Goal: Check status: Check status

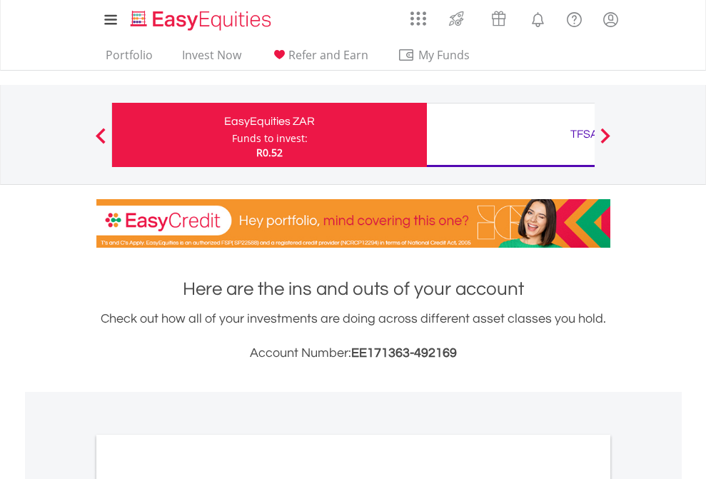
click at [232, 135] on div "Funds to invest:" at bounding box center [270, 138] width 76 height 14
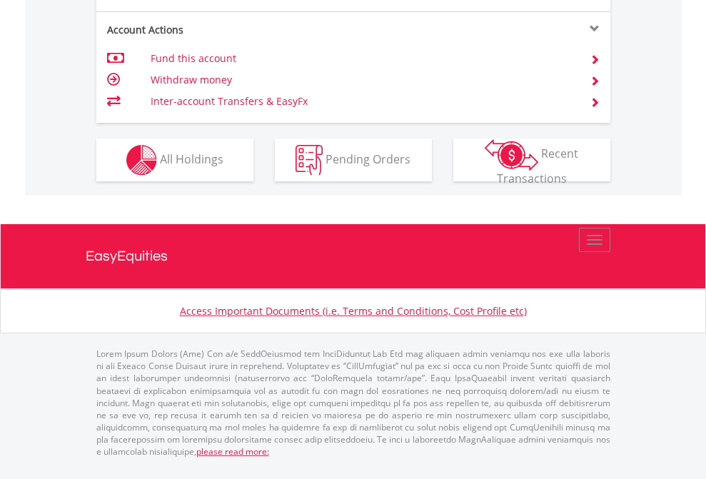
scroll to position [1396, 0]
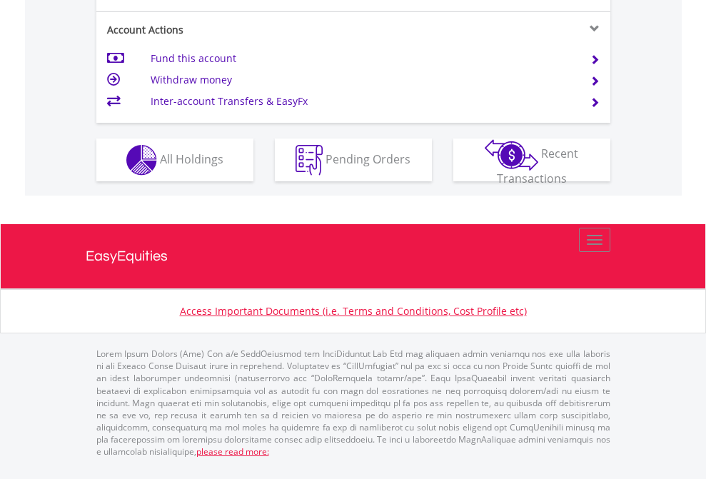
scroll to position [1368, 0]
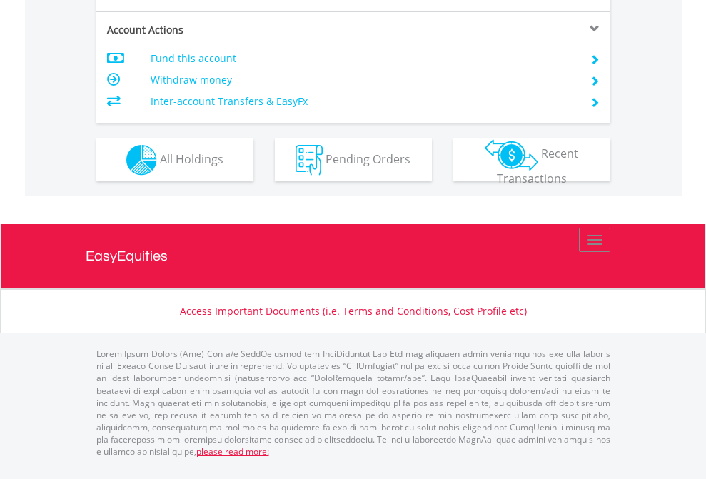
scroll to position [1368, 0]
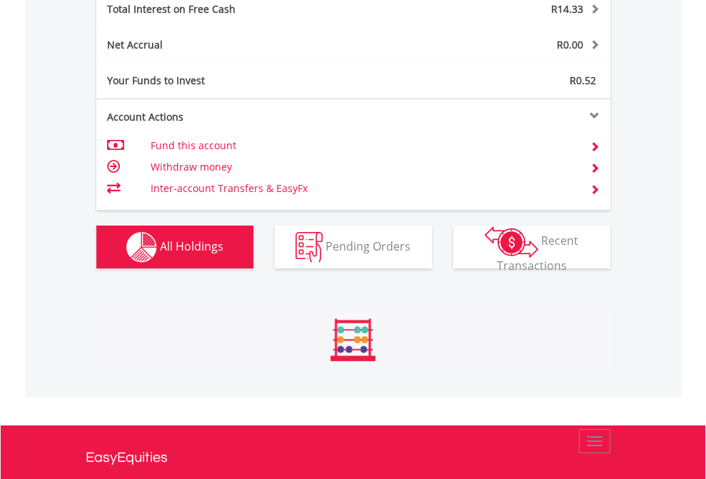
scroll to position [137, 224]
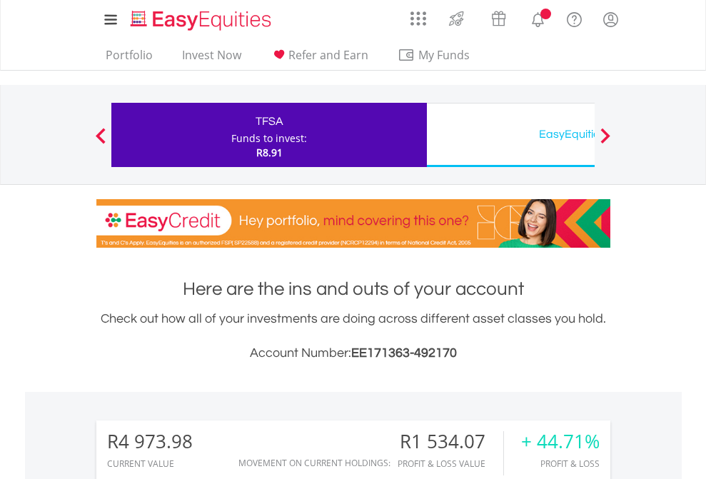
scroll to position [1094, 0]
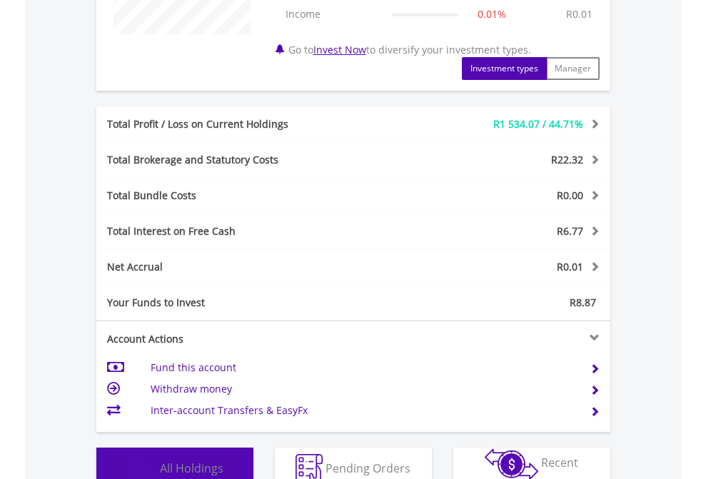
scroll to position [137, 224]
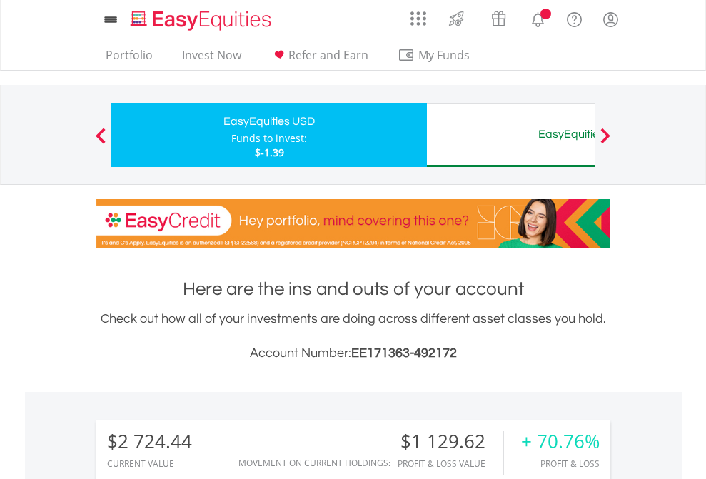
scroll to position [137, 224]
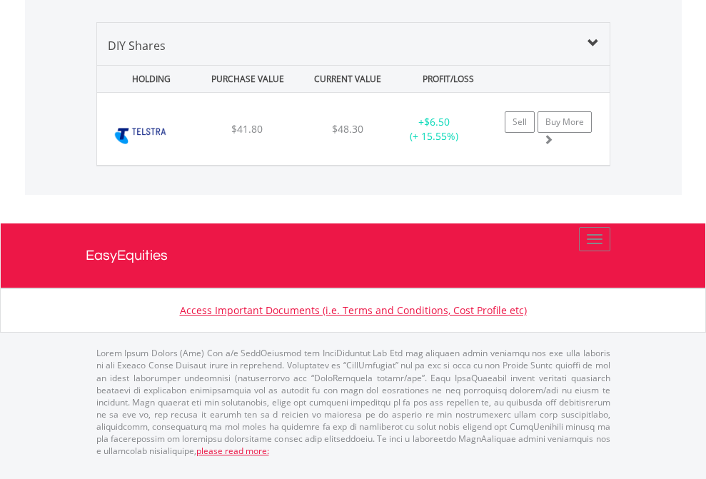
scroll to position [137, 224]
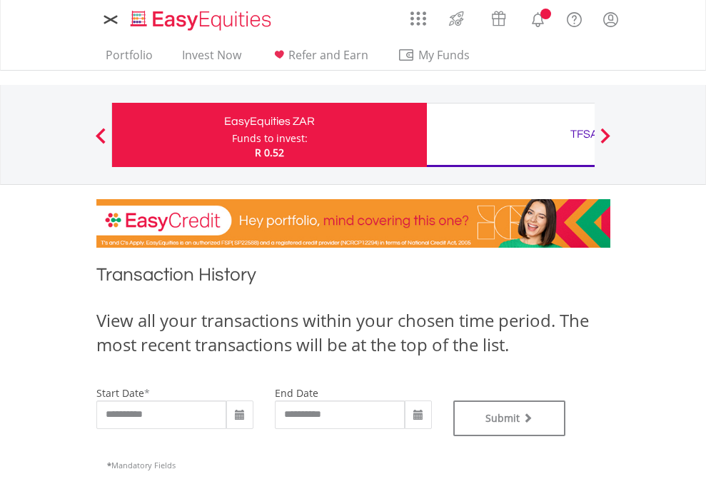
type input "**********"
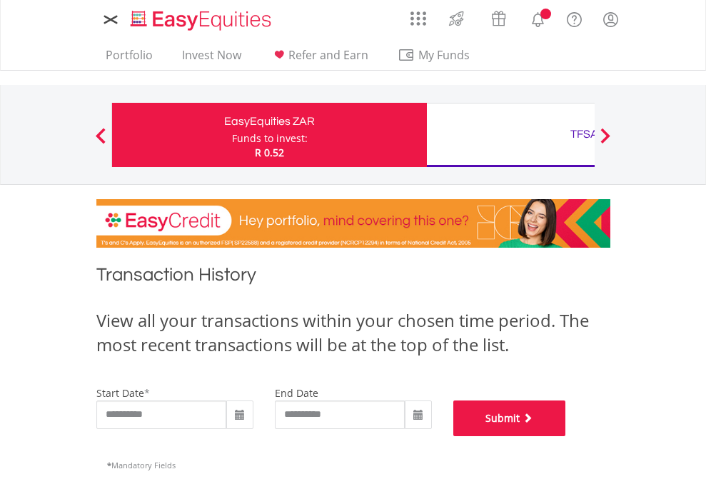
click at [566, 436] on button "Submit" at bounding box center [509, 418] width 113 height 36
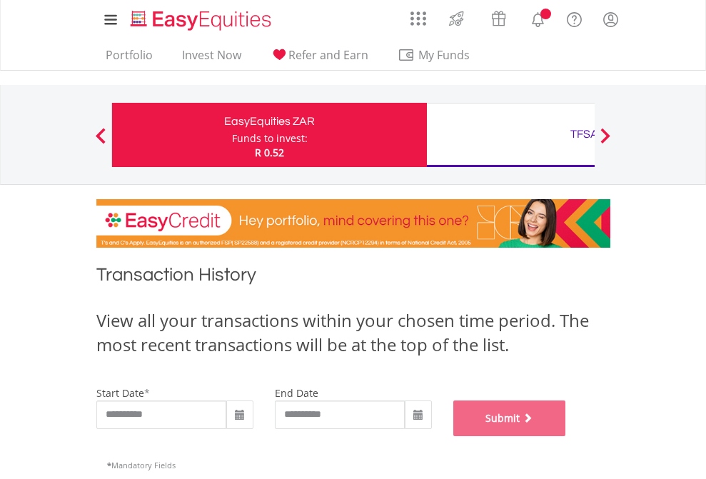
scroll to position [579, 0]
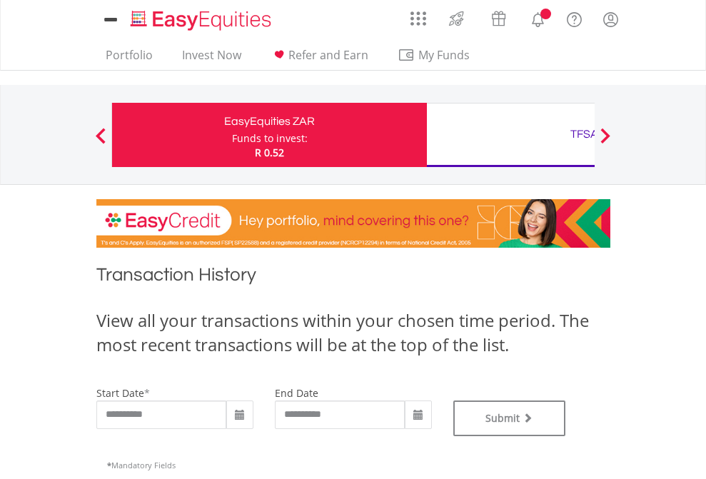
click at [510, 135] on div "TFSA" at bounding box center [584, 134] width 298 height 20
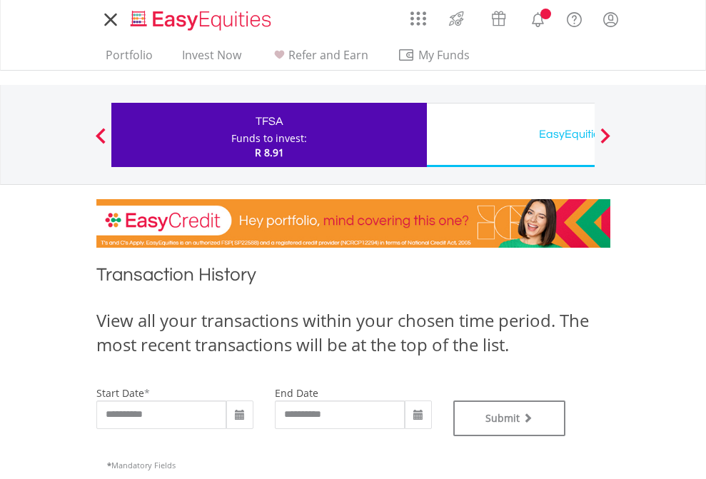
type input "**********"
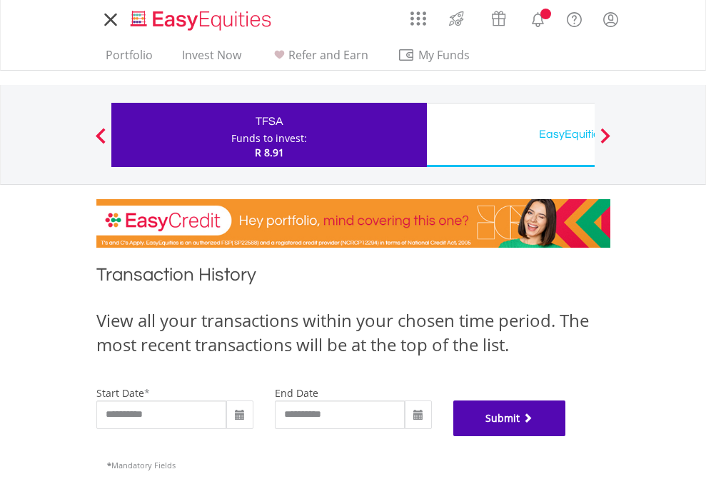
click at [566, 436] on button "Submit" at bounding box center [509, 418] width 113 height 36
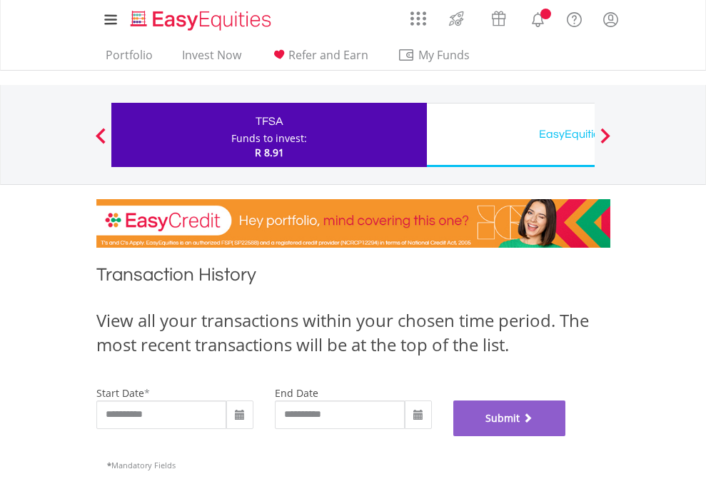
scroll to position [579, 0]
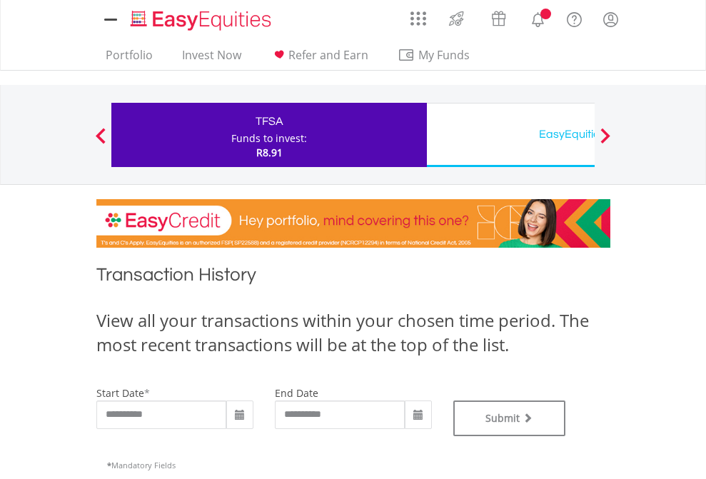
click at [510, 135] on div "EasyEquities USD" at bounding box center [584, 134] width 298 height 20
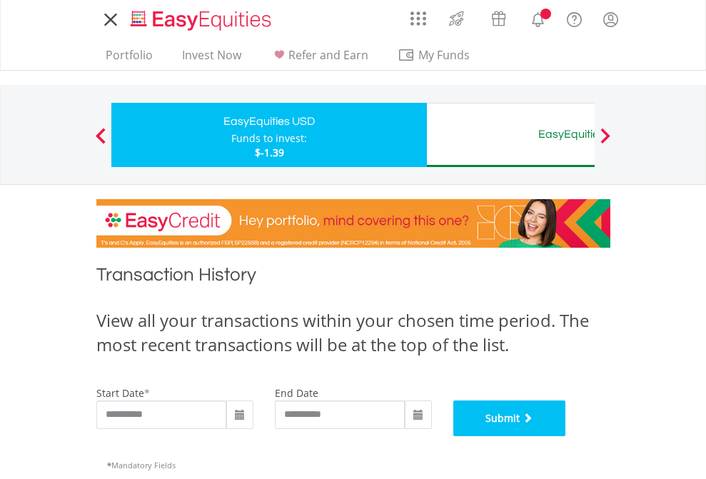
click at [566, 436] on button "Submit" at bounding box center [509, 418] width 113 height 36
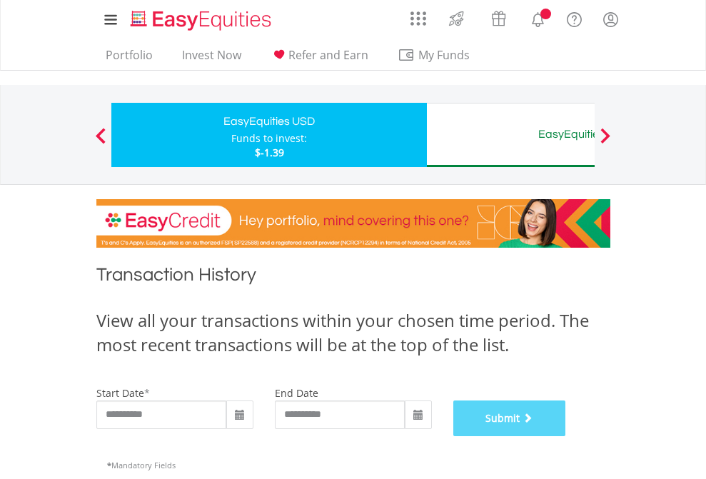
scroll to position [579, 0]
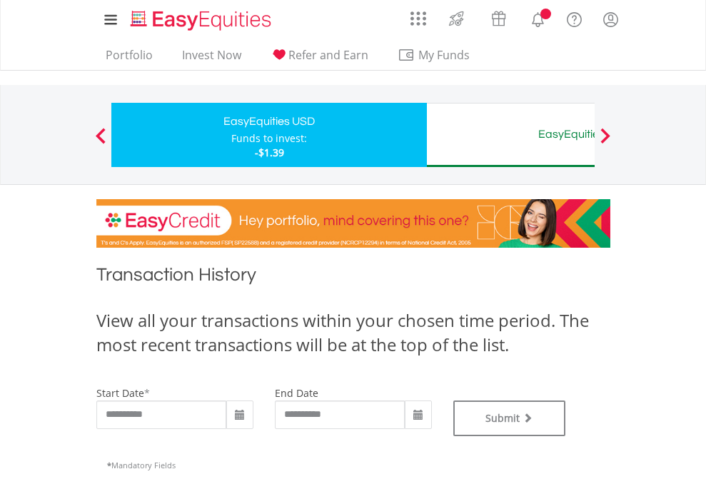
click at [510, 135] on div "EasyEquities AUD" at bounding box center [584, 134] width 298 height 20
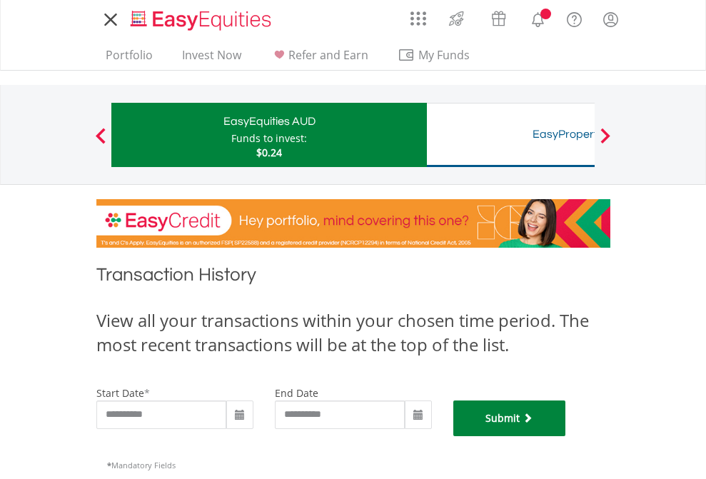
click at [566, 436] on button "Submit" at bounding box center [509, 418] width 113 height 36
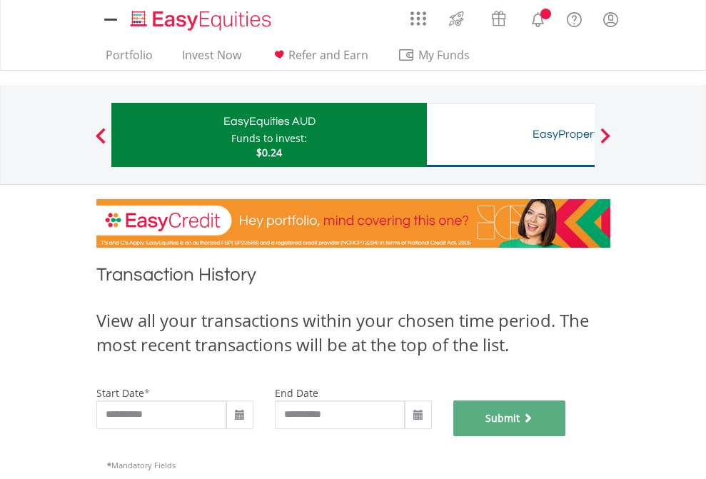
scroll to position [579, 0]
